Goal: Task Accomplishment & Management: Manage account settings

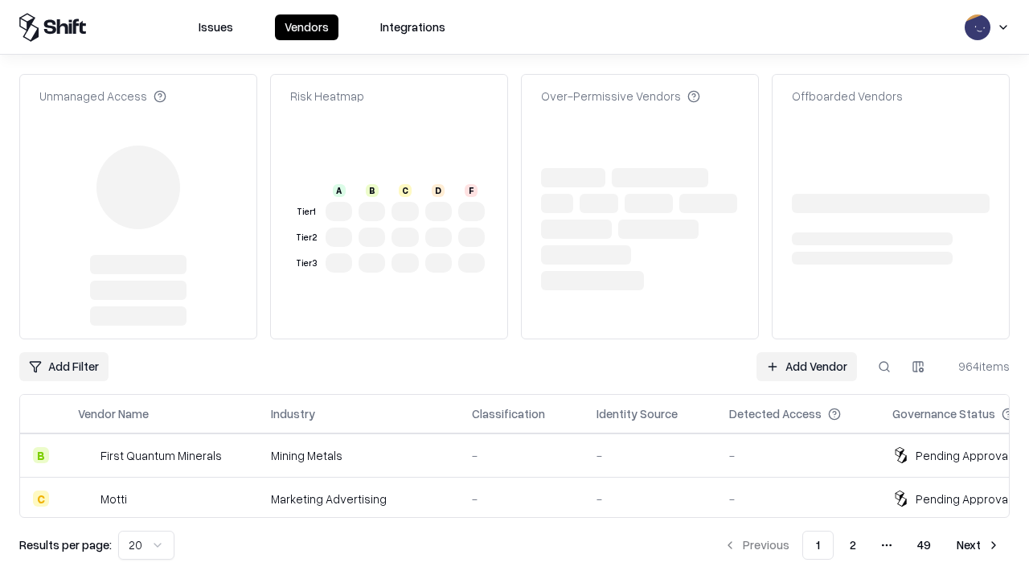
click at [806, 352] on link "Add Vendor" at bounding box center [806, 366] width 100 height 29
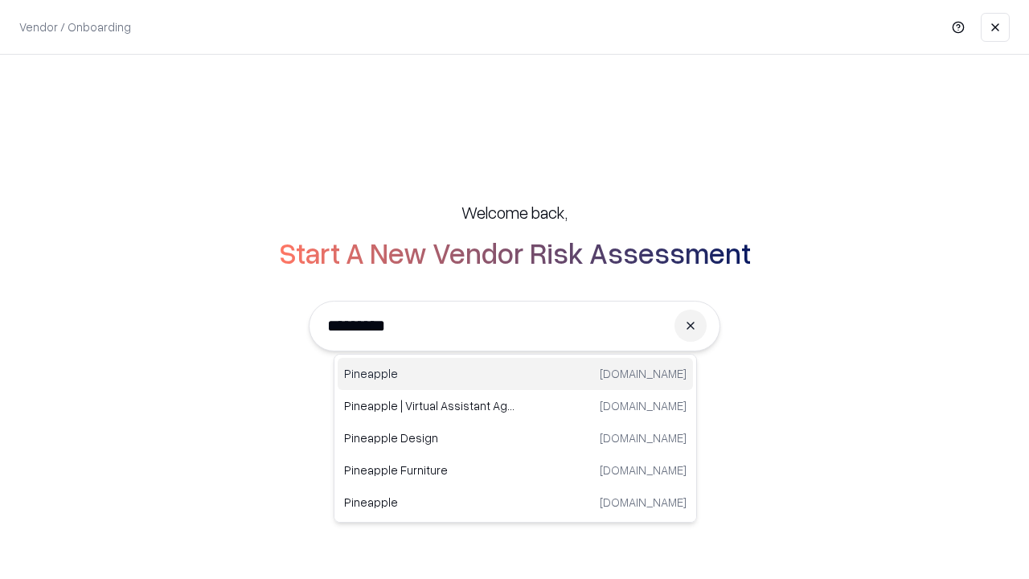
click at [515, 374] on div "Pineapple pineappleenergy.com" at bounding box center [515, 374] width 355 height 32
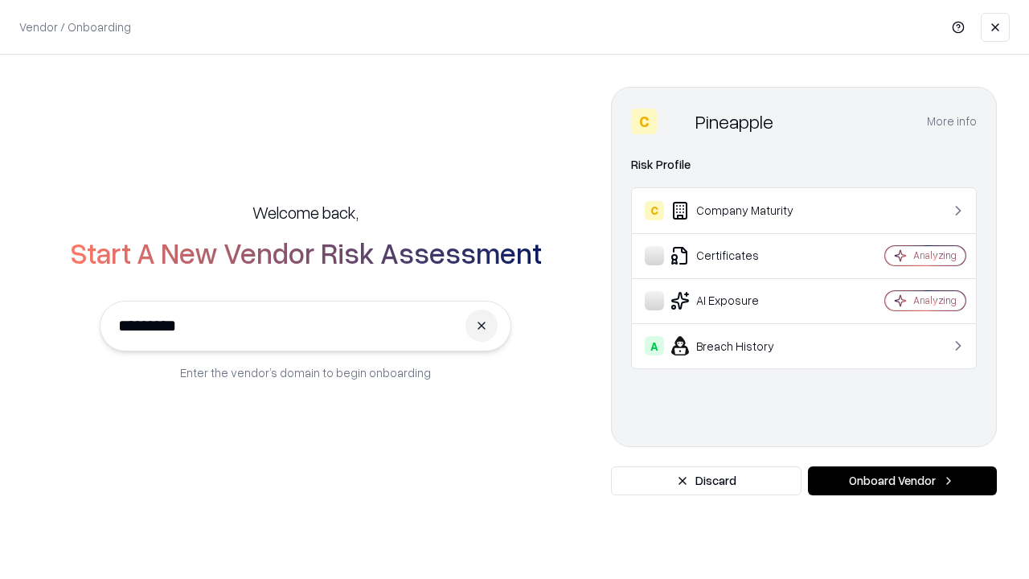
type input "*********"
click at [902, 481] on button "Onboard Vendor" at bounding box center [902, 480] width 189 height 29
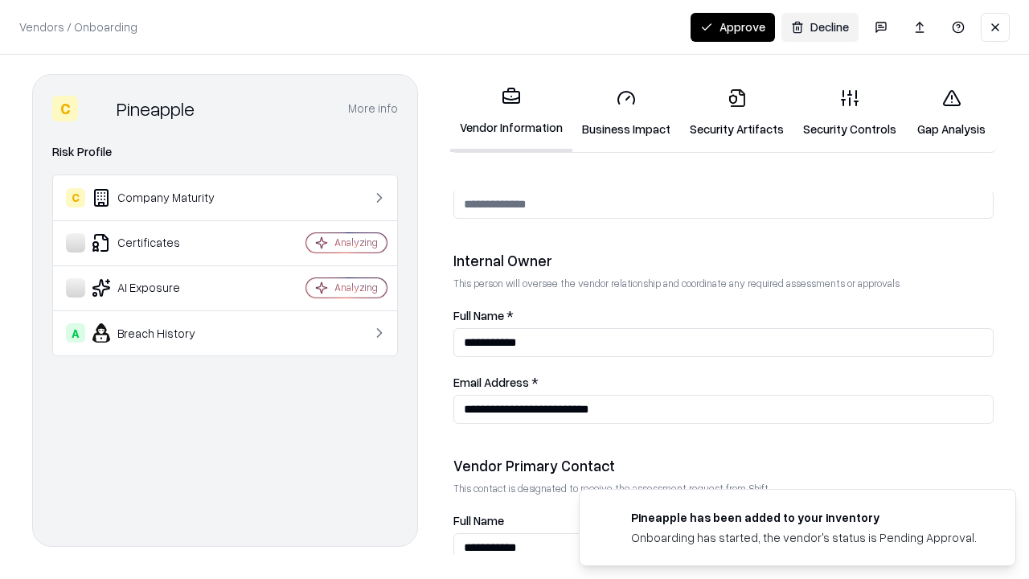
scroll to position [833, 0]
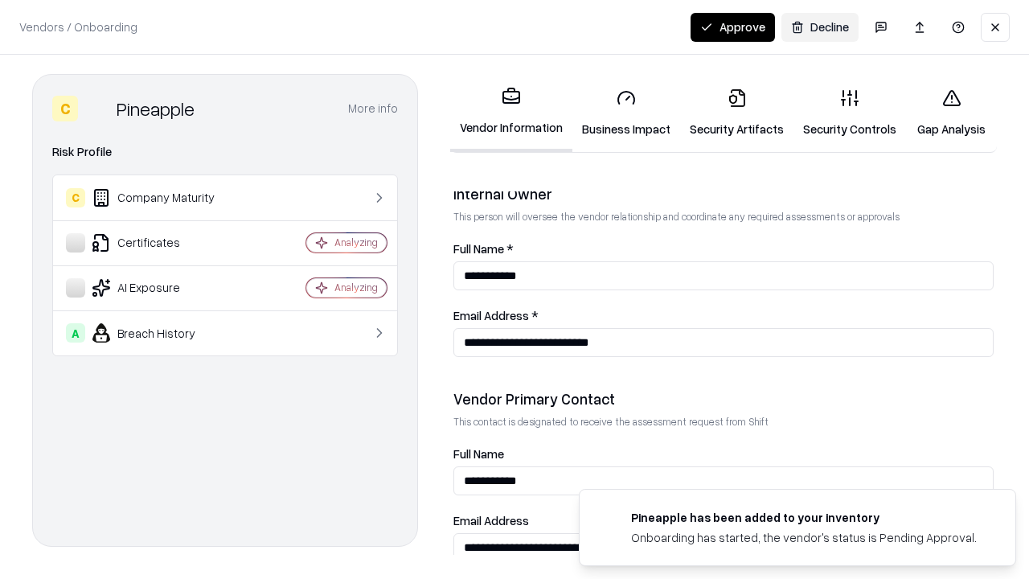
click at [626, 113] on link "Business Impact" at bounding box center [626, 113] width 108 height 75
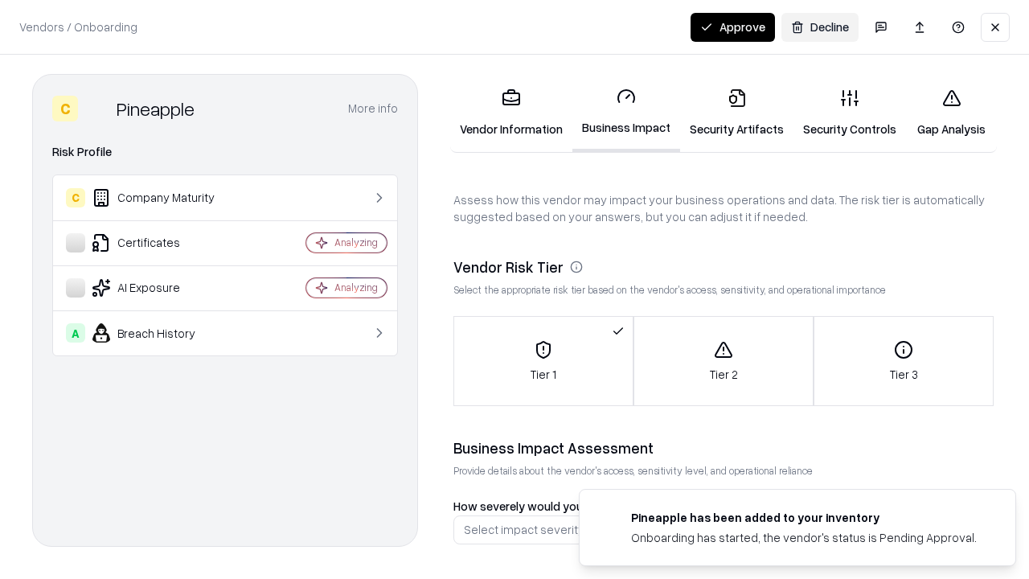
click at [736, 113] on link "Security Artifacts" at bounding box center [736, 113] width 113 height 75
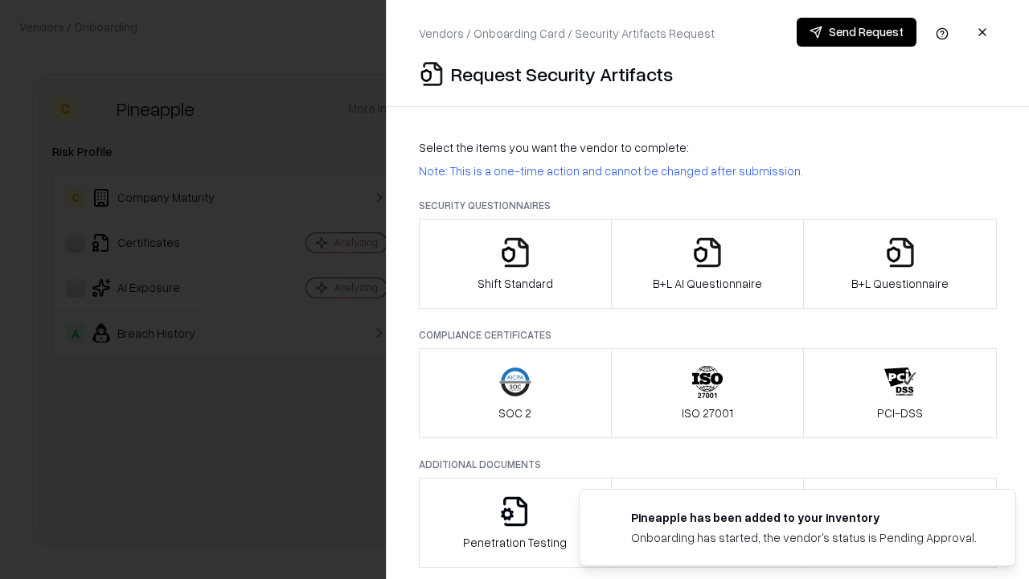
click at [514, 264] on icon "button" at bounding box center [515, 252] width 32 height 32
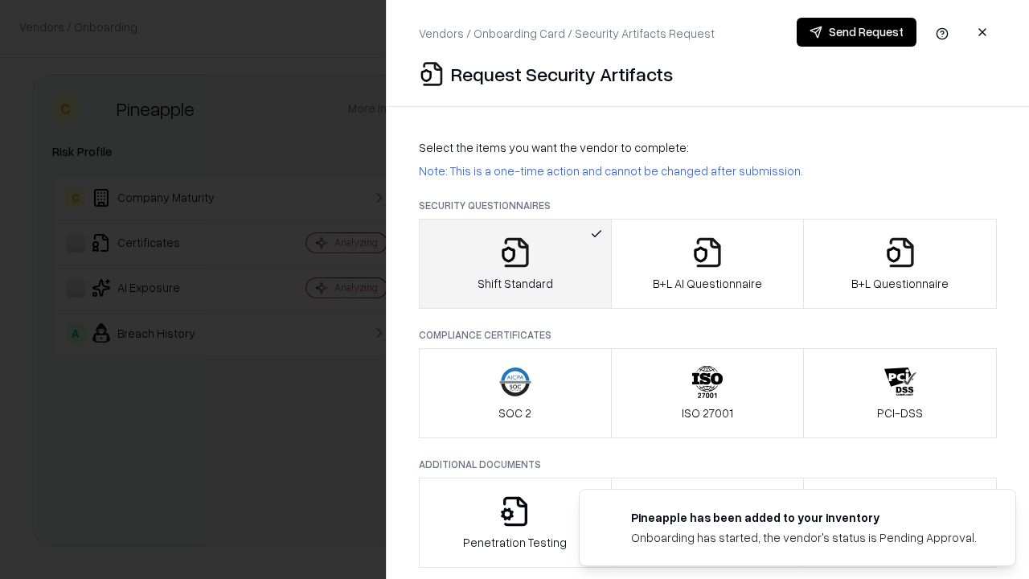
click at [856, 32] on button "Send Request" at bounding box center [857, 32] width 120 height 29
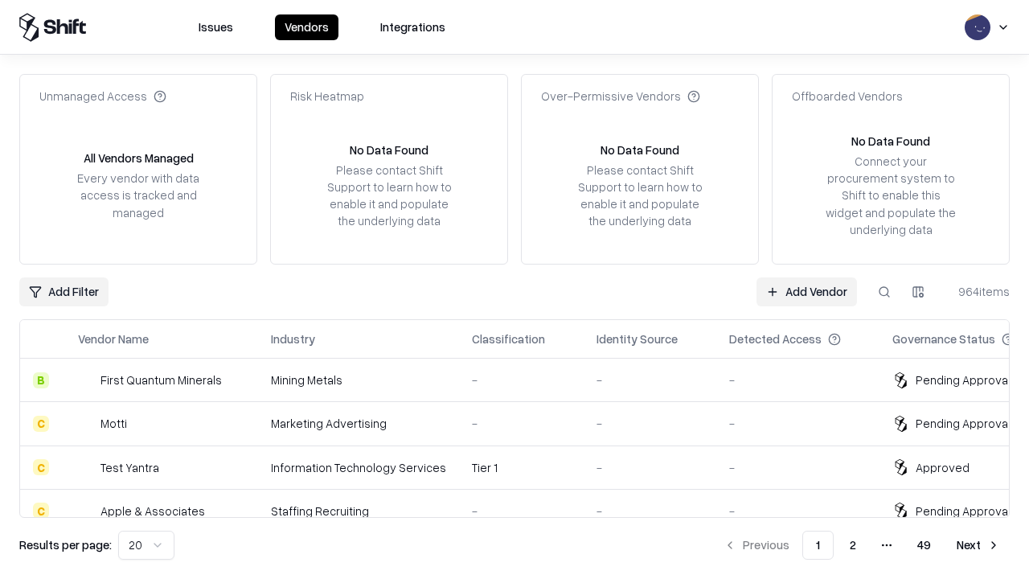
click at [884, 291] on button at bounding box center [884, 291] width 29 height 29
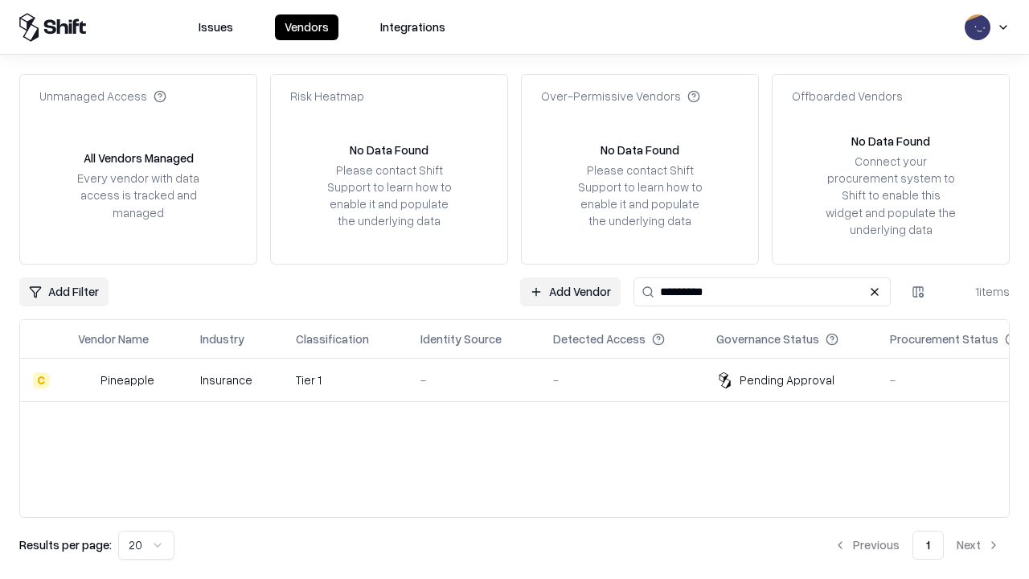
type input "*********"
click at [524, 379] on div "-" at bounding box center [473, 379] width 107 height 17
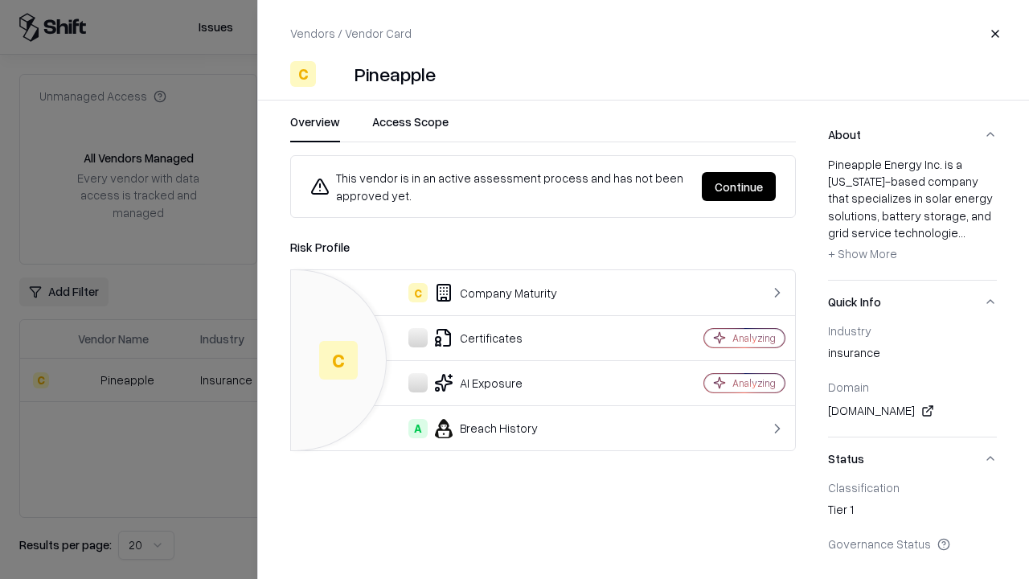
click at [739, 186] on button "Continue" at bounding box center [739, 186] width 74 height 29
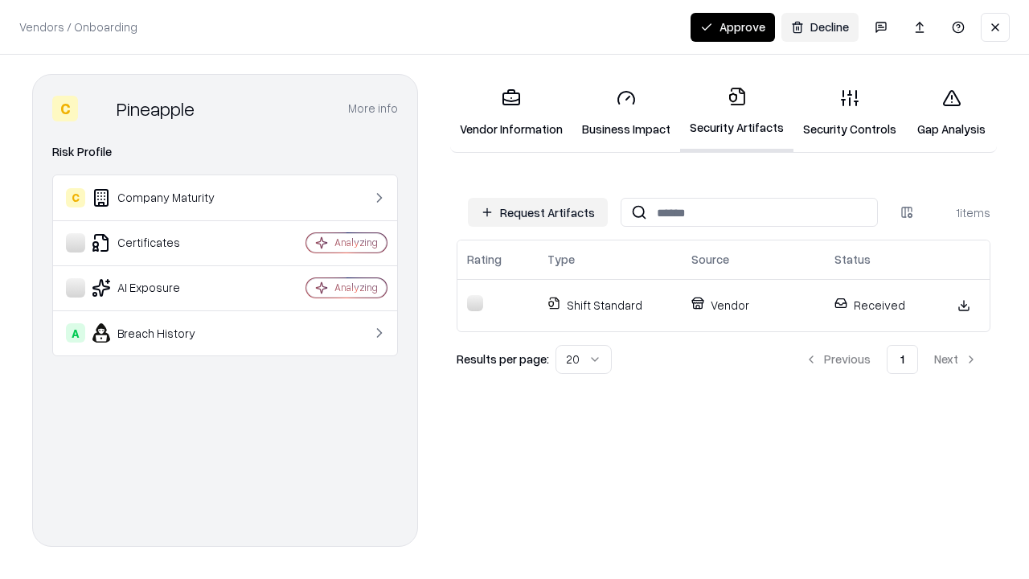
click at [850, 113] on link "Security Controls" at bounding box center [849, 113] width 113 height 75
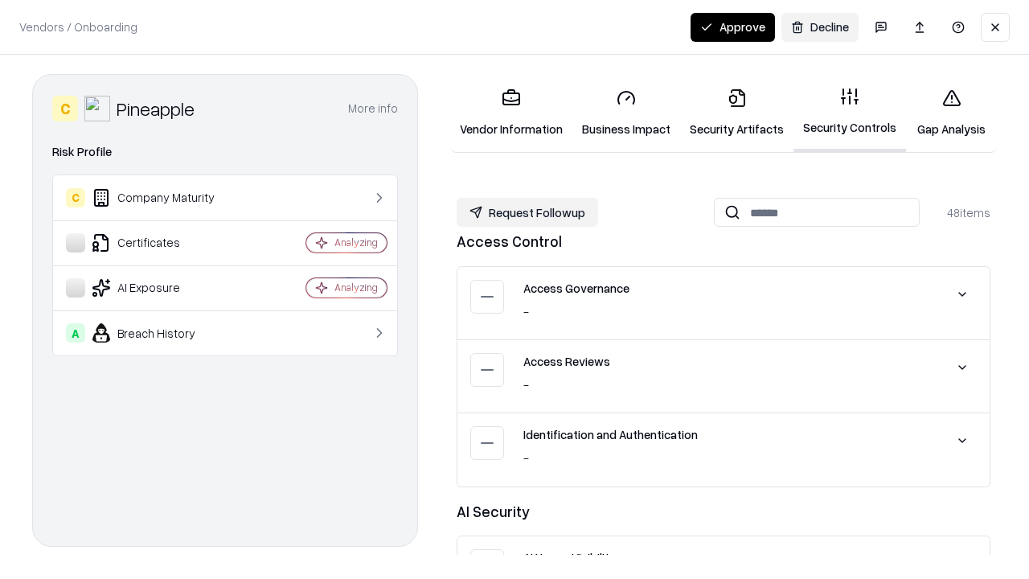
click at [527, 212] on button "Request Followup" at bounding box center [527, 212] width 141 height 29
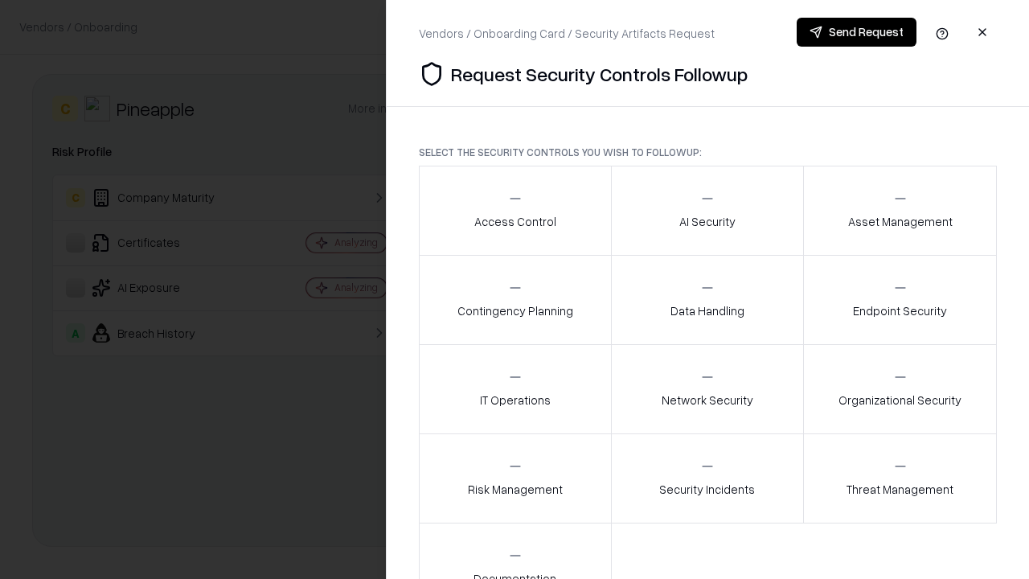
click at [514, 211] on div "Access Control" at bounding box center [515, 209] width 82 height 39
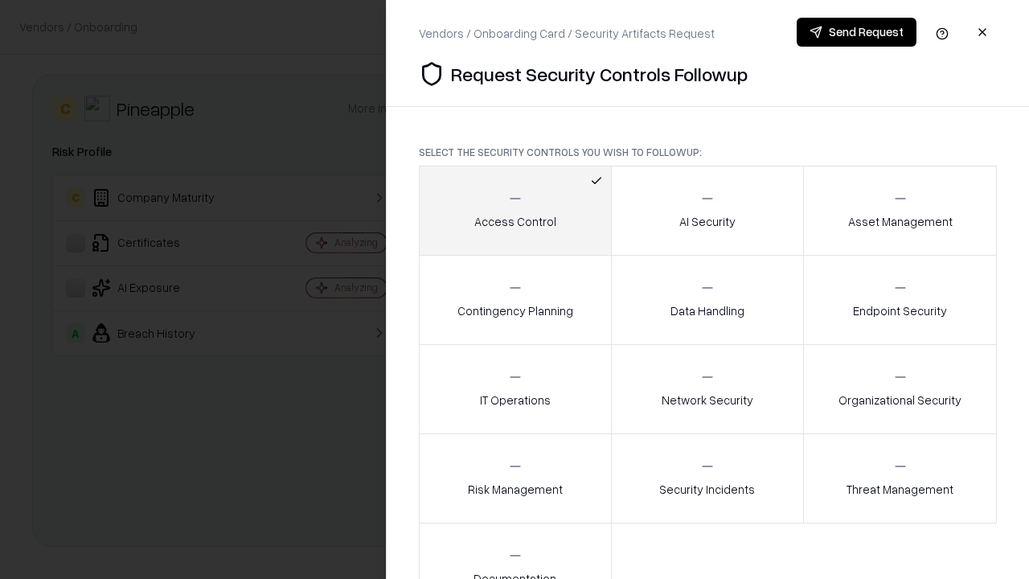
click at [856, 32] on button "Send Request" at bounding box center [857, 32] width 120 height 29
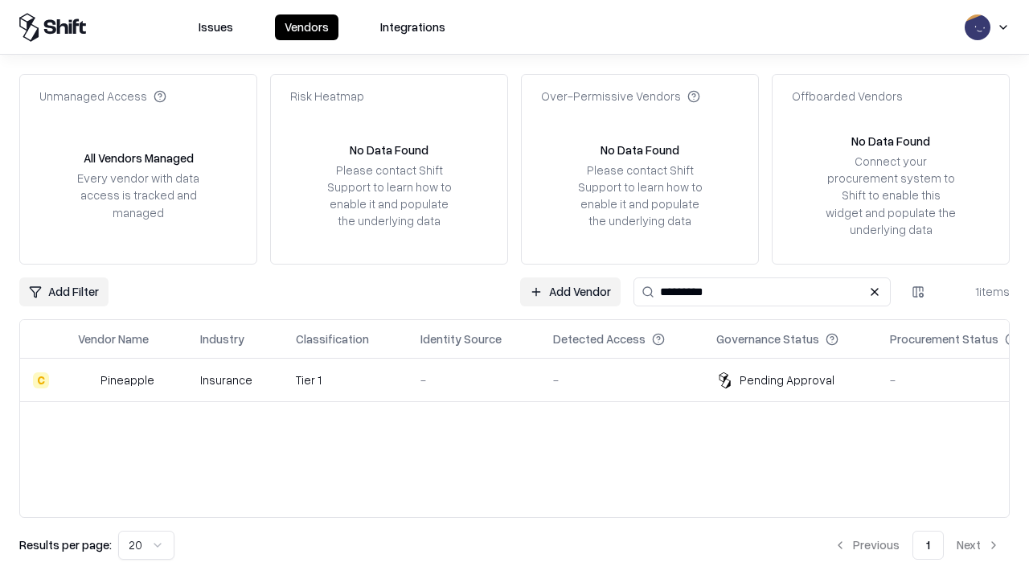
type input "*********"
click at [524, 379] on div "-" at bounding box center [473, 379] width 107 height 17
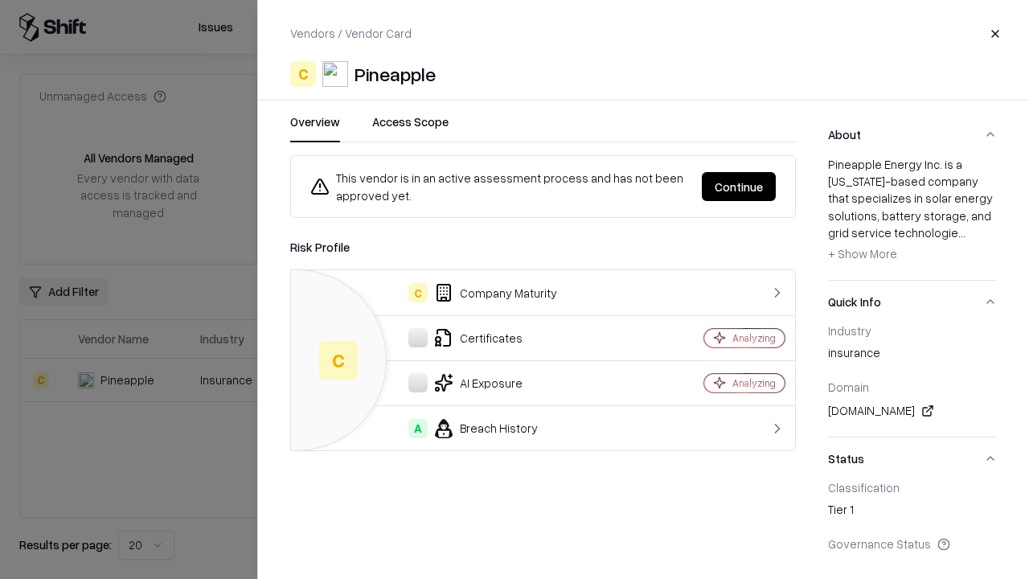
click at [739, 186] on button "Continue" at bounding box center [739, 186] width 74 height 29
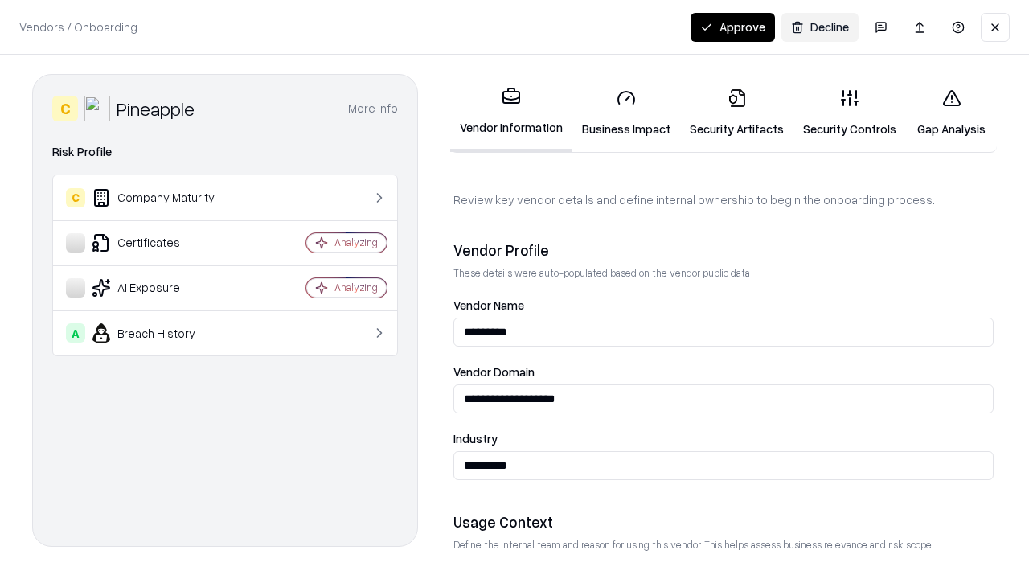
click at [732, 27] on button "Approve" at bounding box center [732, 27] width 84 height 29
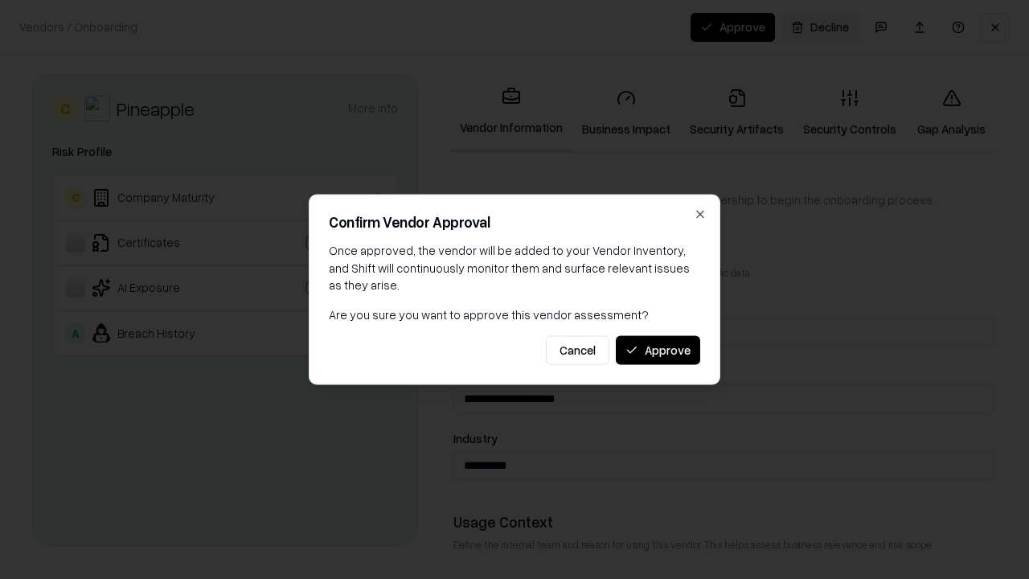
click at [657, 350] on button "Approve" at bounding box center [658, 349] width 84 height 29
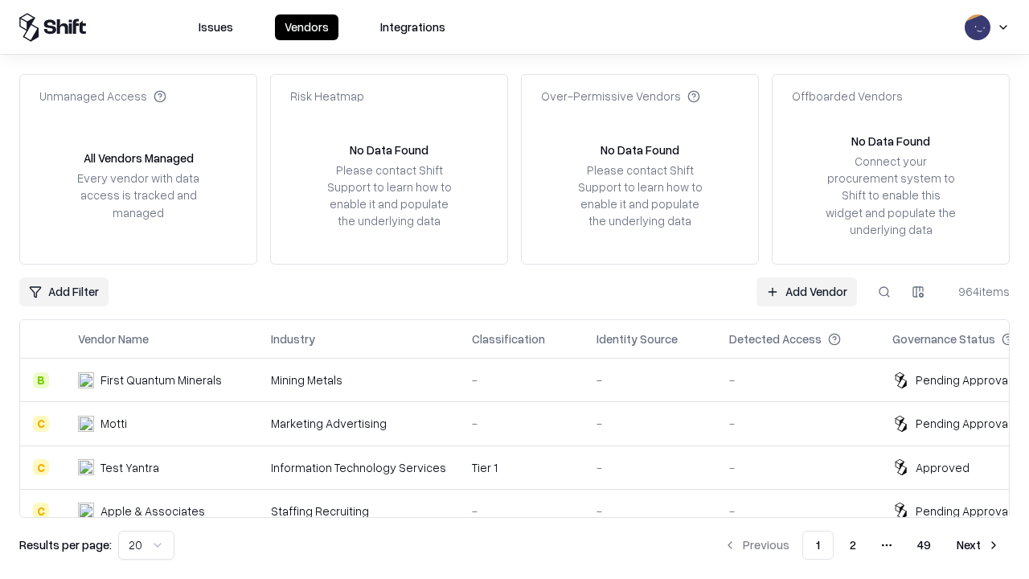
type input "*********"
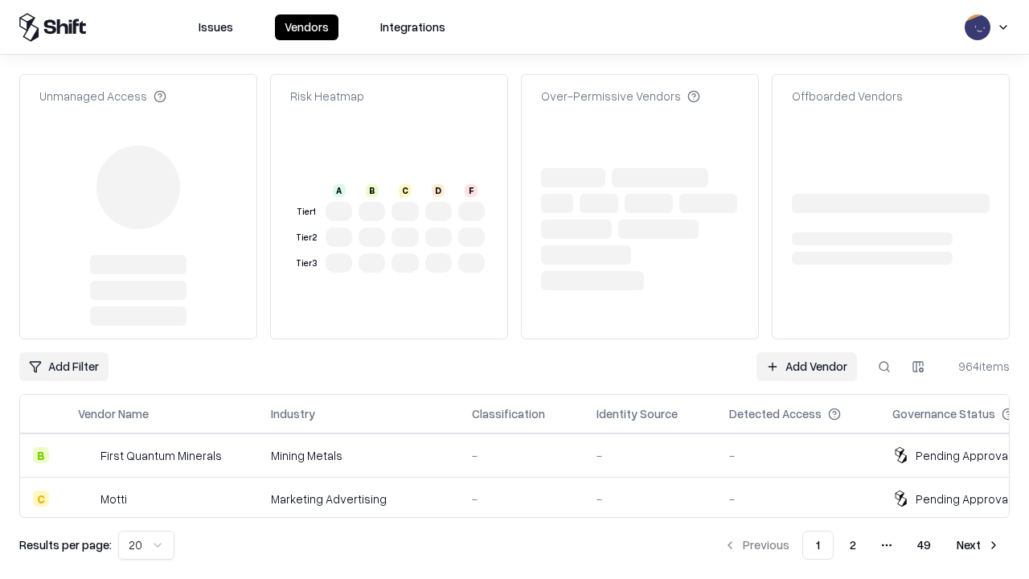
click at [806, 352] on link "Add Vendor" at bounding box center [806, 366] width 100 height 29
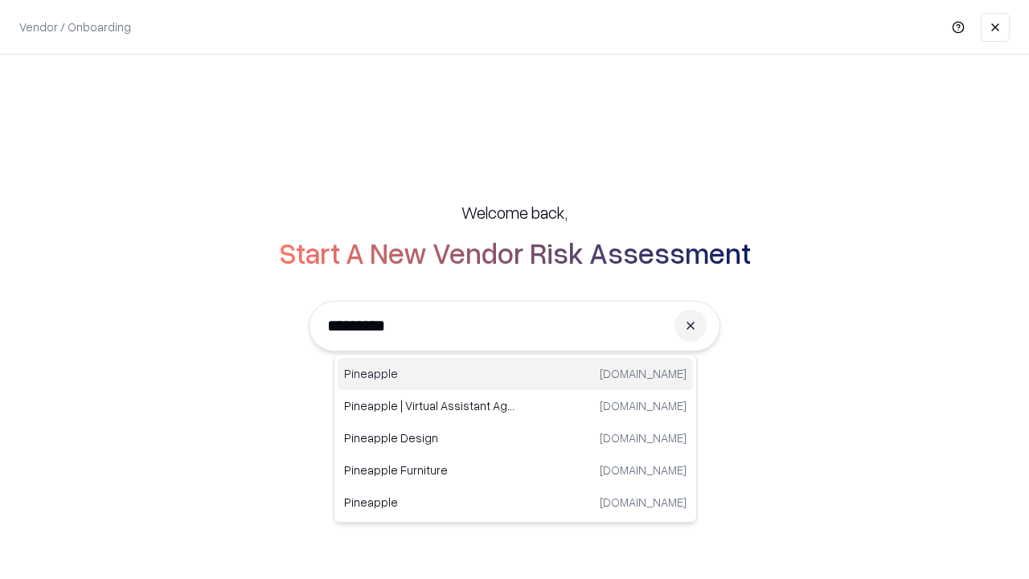
click at [515, 374] on div "Pineapple pineappleenergy.com" at bounding box center [515, 374] width 355 height 32
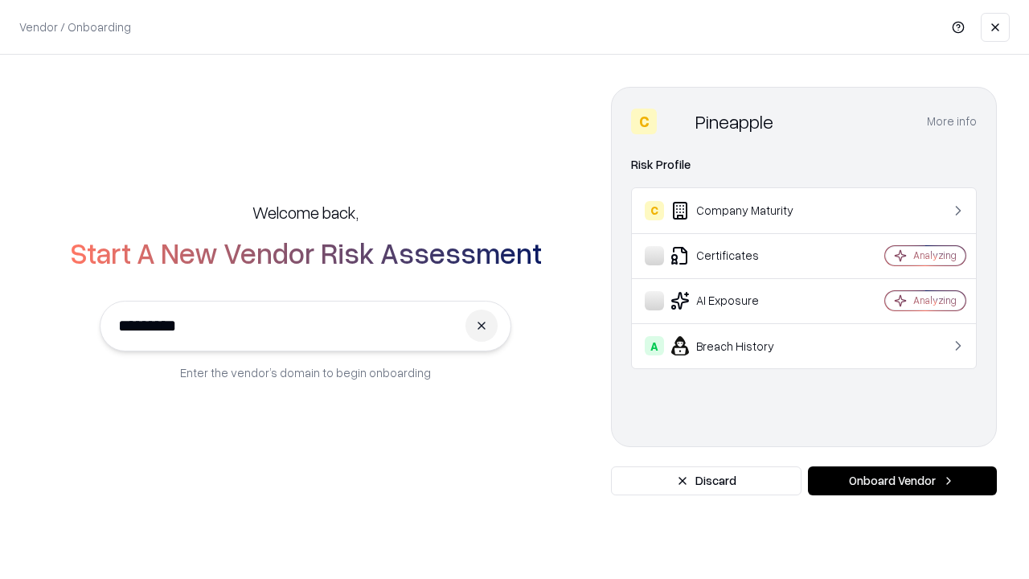
type input "*********"
click at [902, 481] on button "Onboard Vendor" at bounding box center [902, 480] width 189 height 29
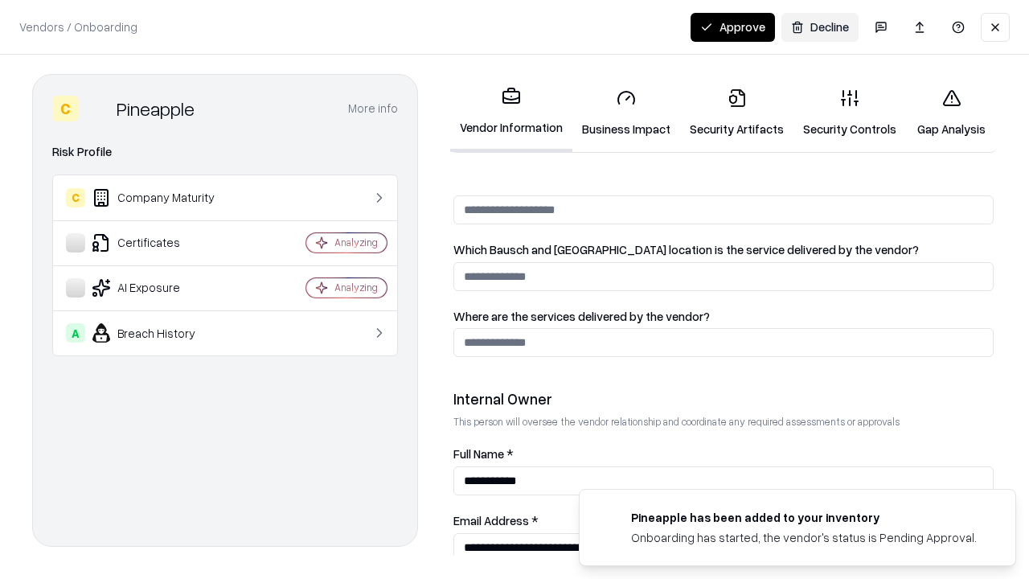
scroll to position [833, 0]
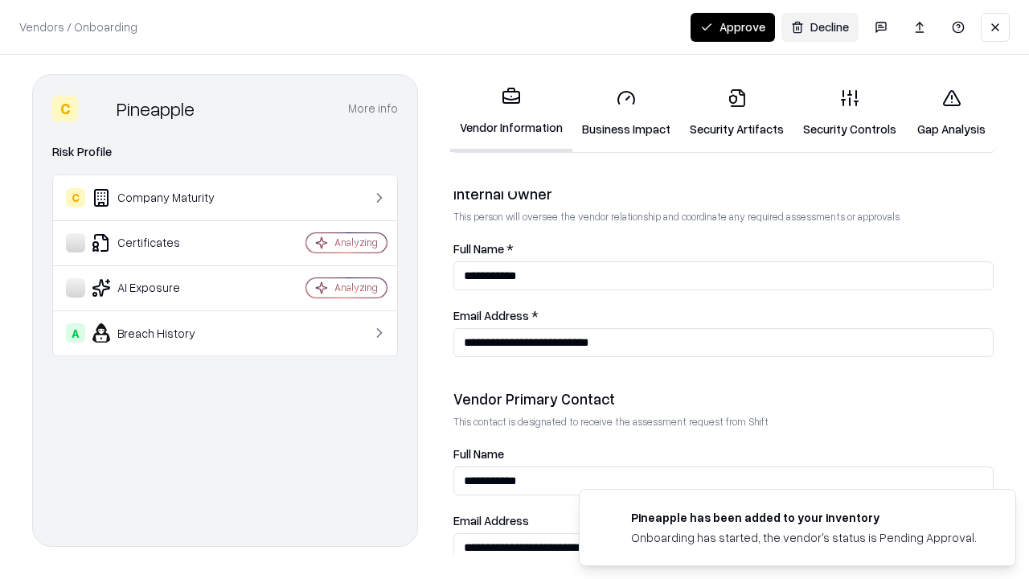
click at [732, 27] on button "Approve" at bounding box center [732, 27] width 84 height 29
